Goal: Transaction & Acquisition: Purchase product/service

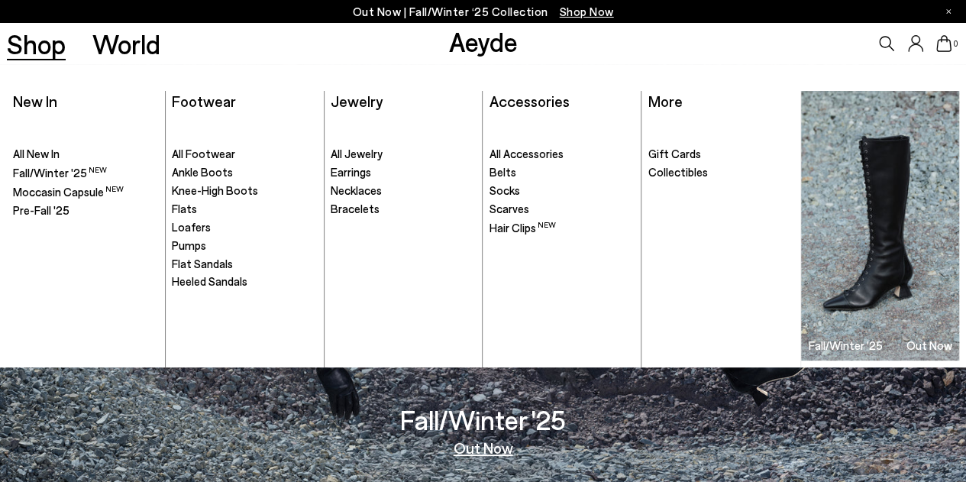
click at [47, 37] on link "Shop" at bounding box center [36, 44] width 59 height 27
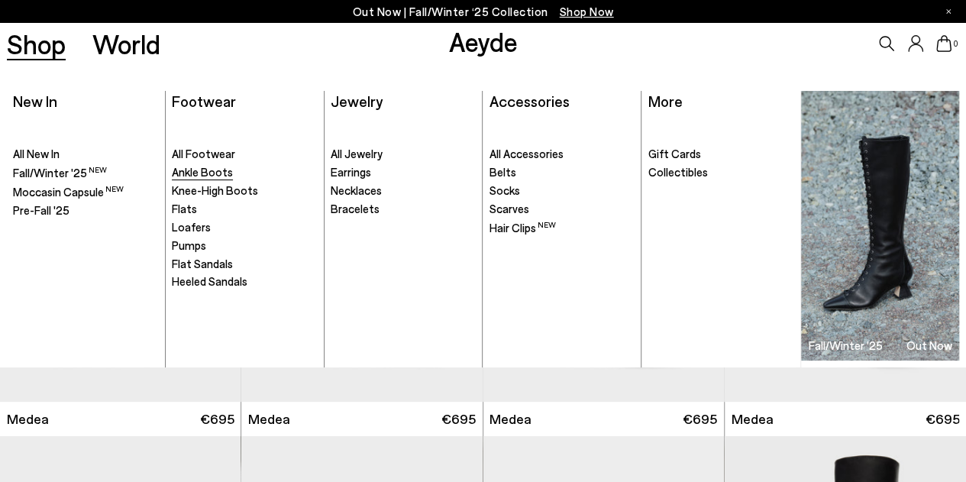
click at [209, 176] on span "Ankle Boots" at bounding box center [202, 172] width 61 height 14
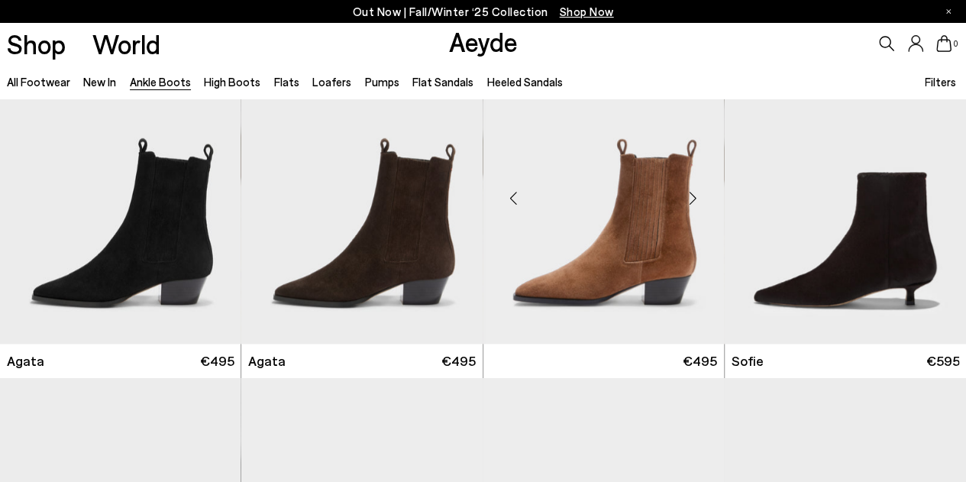
scroll to position [723, 0]
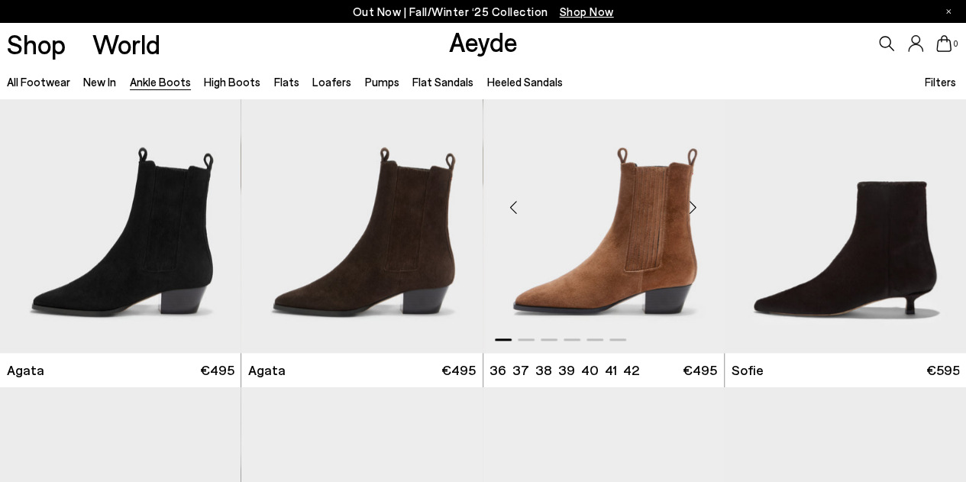
click at [698, 207] on div "Next slide" at bounding box center [693, 208] width 46 height 46
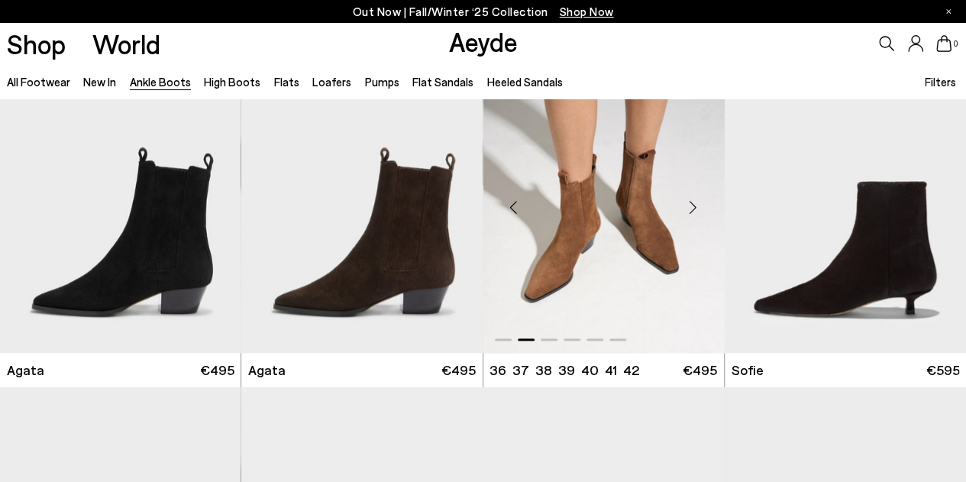
click at [698, 207] on div "Next slide" at bounding box center [693, 208] width 46 height 46
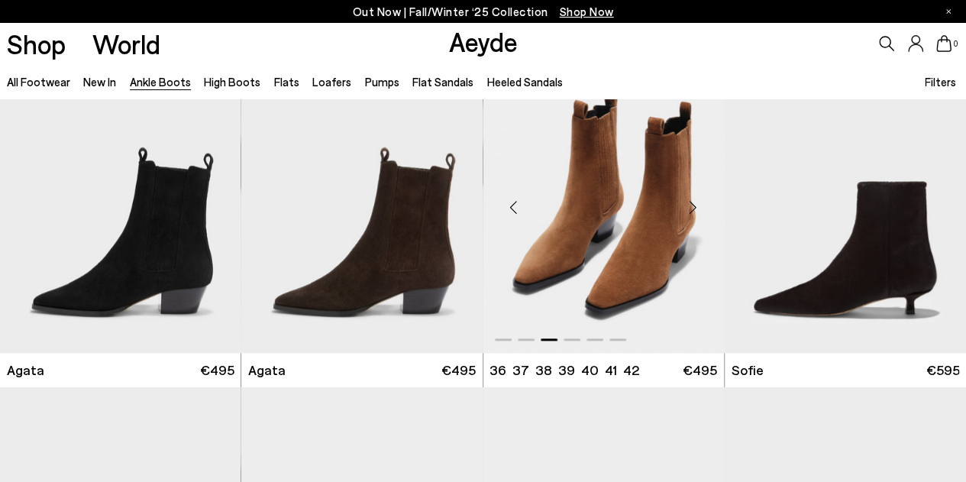
click at [698, 207] on div "Next slide" at bounding box center [693, 208] width 46 height 46
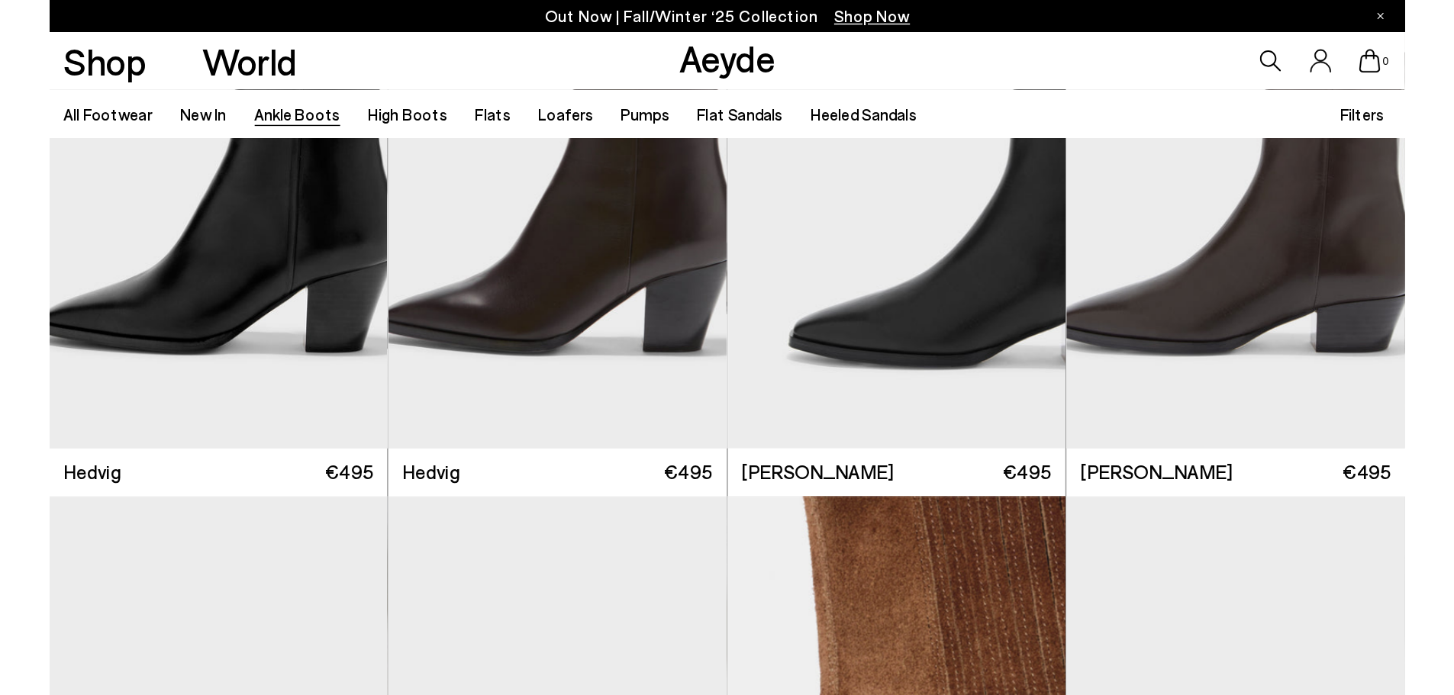
scroll to position [876, 0]
